Goal: Find specific page/section: Find specific page/section

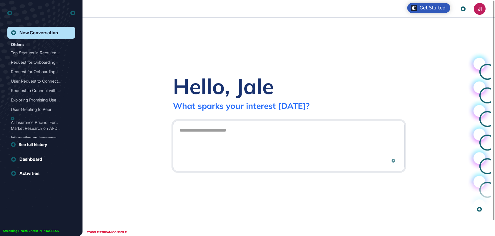
scroll to position [0, 0]
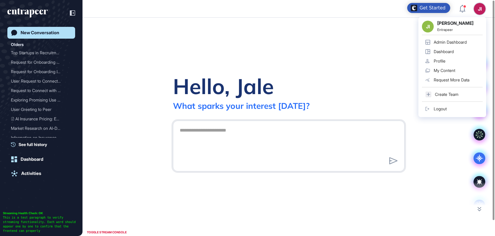
click at [445, 44] on div "Admin Dashboard" at bounding box center [450, 42] width 33 height 5
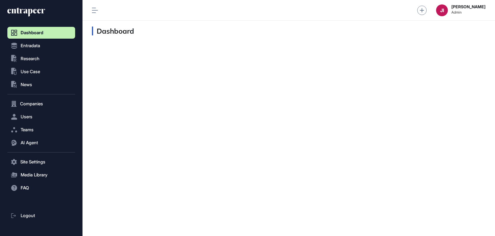
scroll to position [0, 0]
click at [40, 115] on button "Users" at bounding box center [41, 117] width 68 height 12
click at [37, 128] on link "User List" at bounding box center [42, 129] width 65 height 11
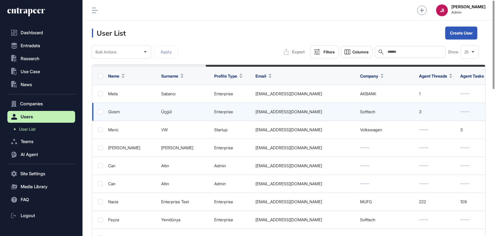
scroll to position [0, 159]
